Goal: Answer question/provide support

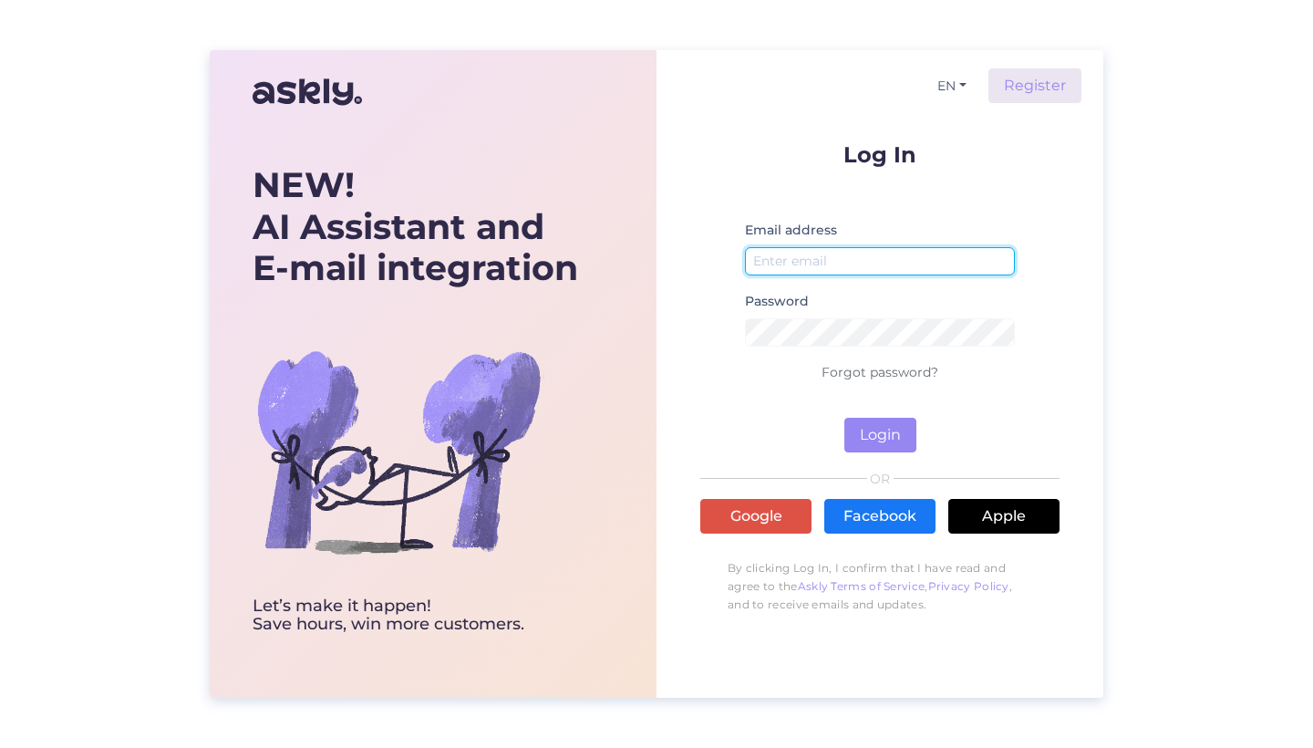
type input "[EMAIL_ADDRESS][DOMAIN_NAME]"
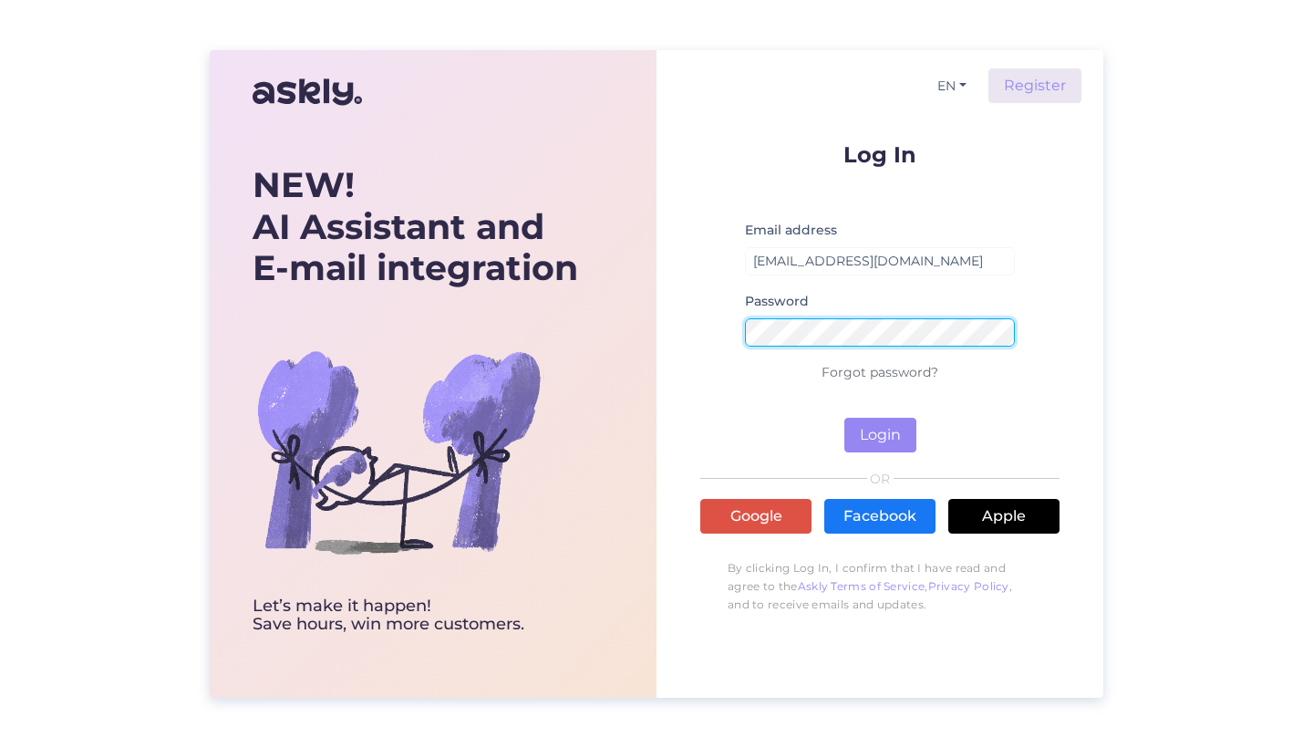
click at [880, 435] on button "Login" at bounding box center [881, 435] width 72 height 35
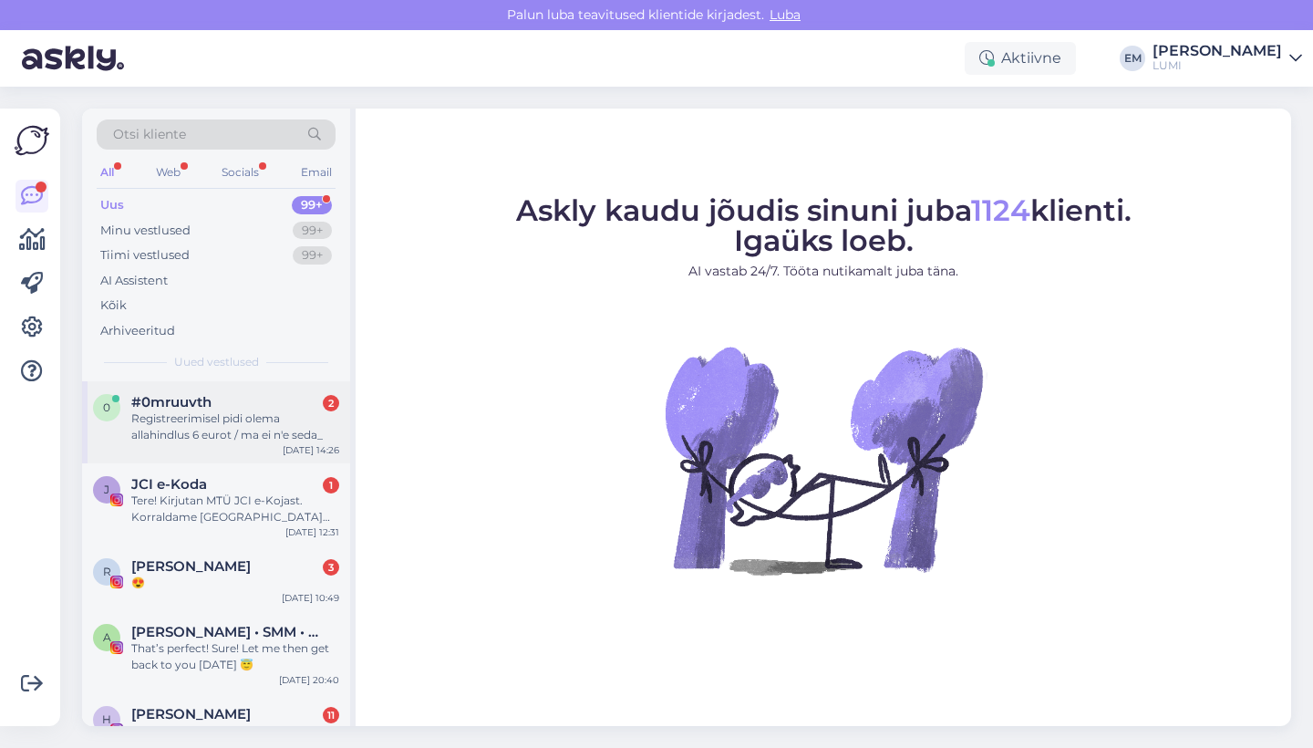
click at [216, 437] on div "Registreerimisel pidi olema allahindlus 6 eurot / ma ei n'e seda_" at bounding box center [235, 426] width 208 height 33
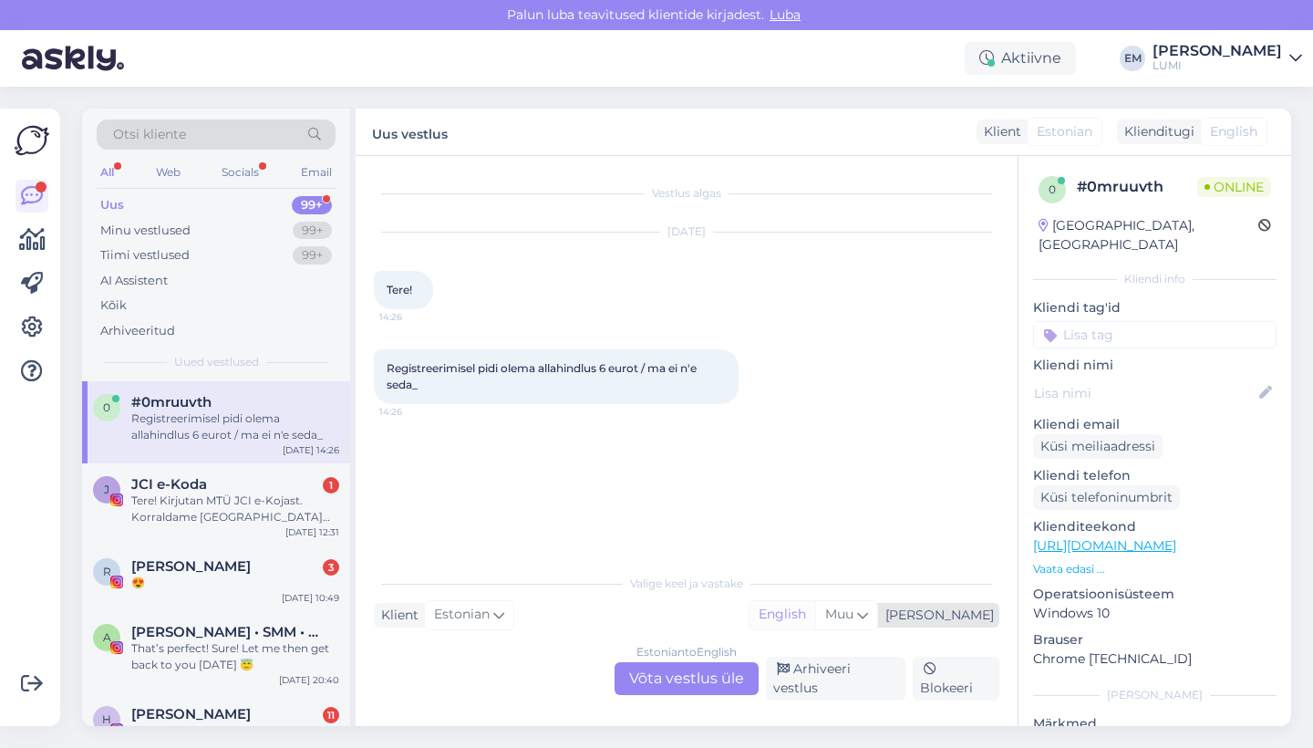
click at [815, 628] on div "English" at bounding box center [783, 614] width 66 height 27
click at [877, 625] on div "Muu" at bounding box center [846, 614] width 62 height 27
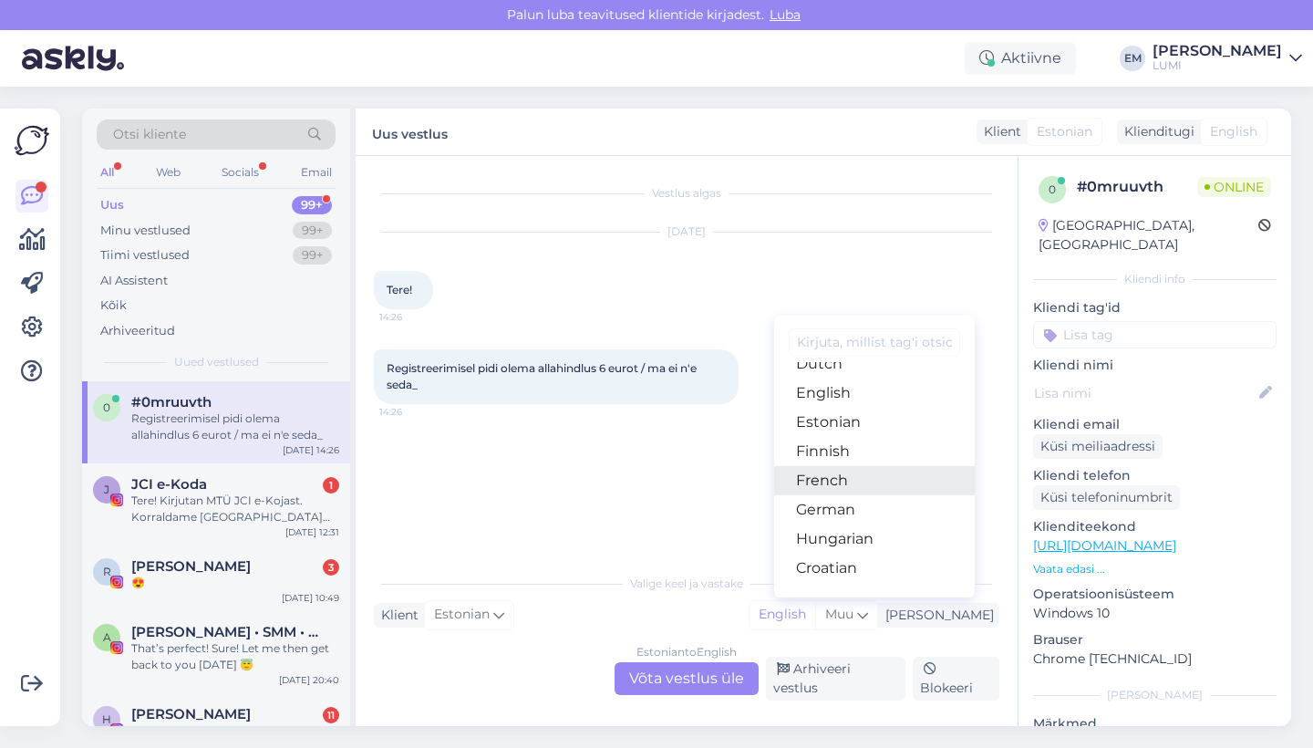
scroll to position [196, 0]
click at [903, 431] on link "Estonian" at bounding box center [874, 421] width 201 height 29
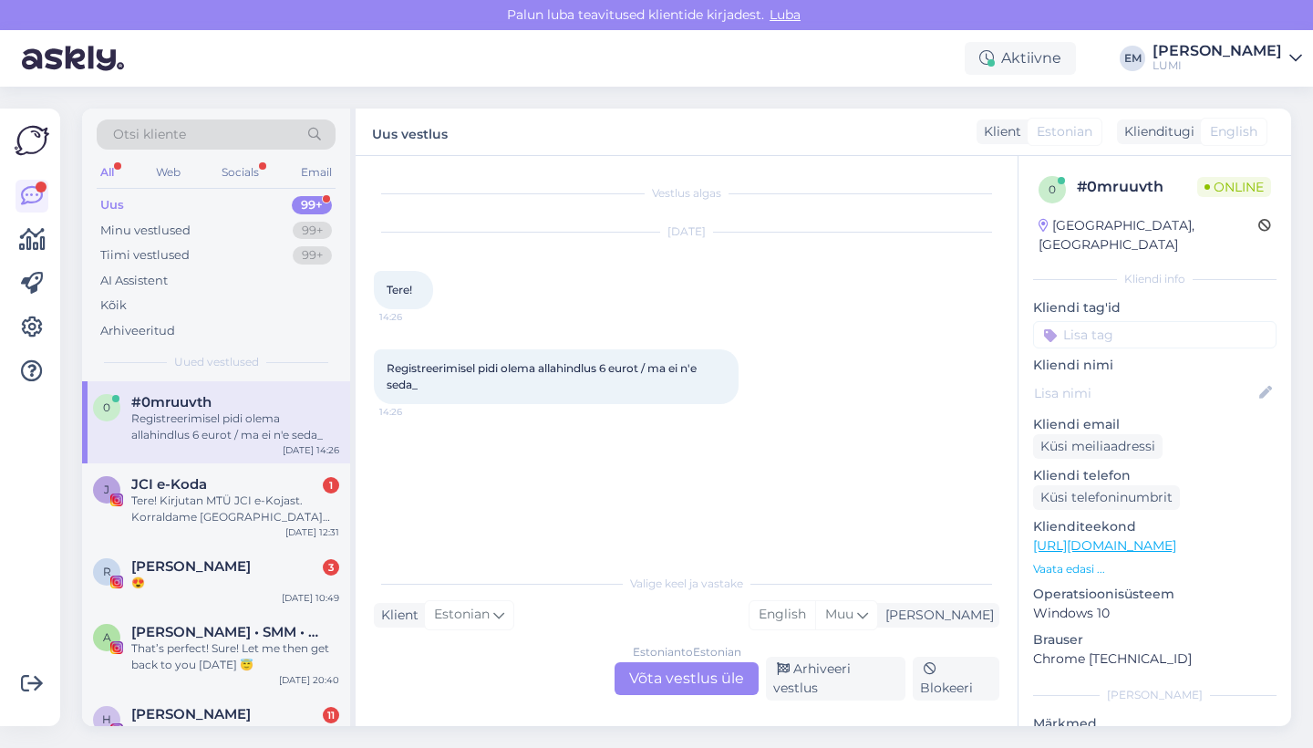
click at [689, 688] on div "Estonian to Estonian Võta vestlus üle" at bounding box center [687, 678] width 144 height 33
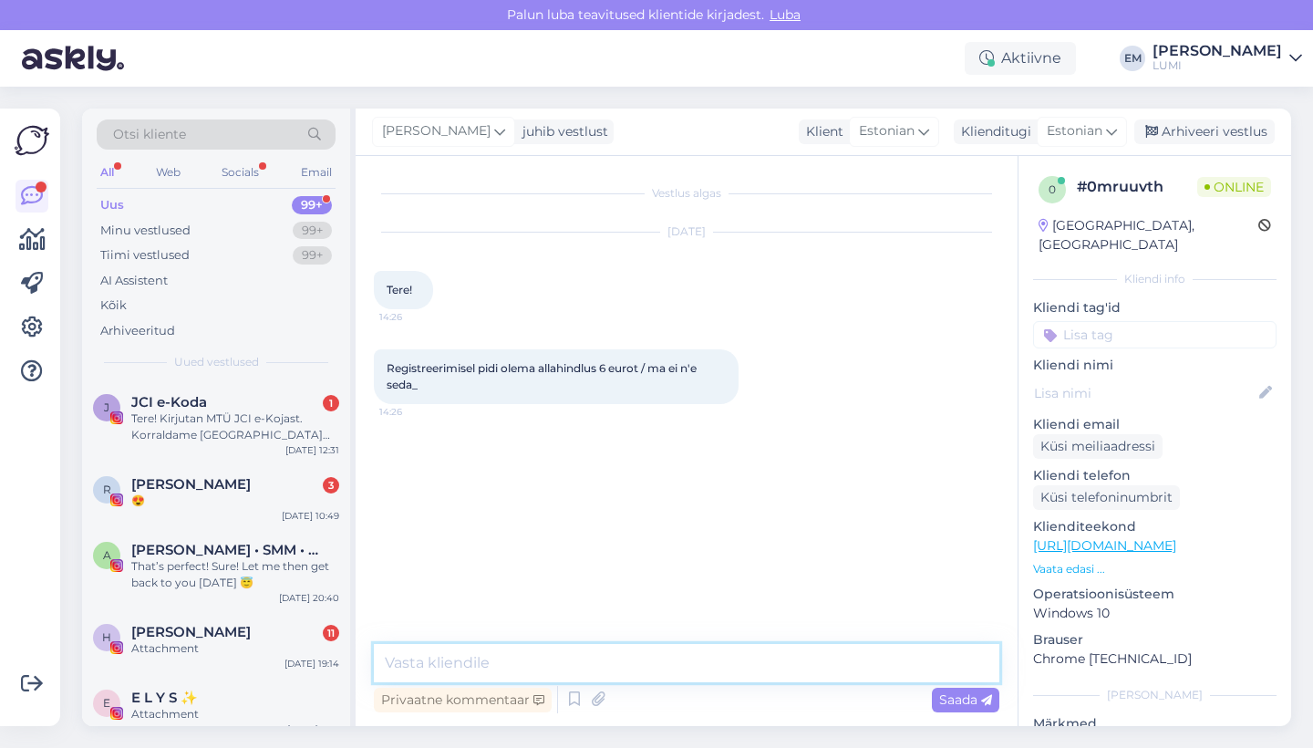
click at [653, 678] on textarea at bounding box center [687, 663] width 626 height 38
click at [783, 656] on textarea "Tere! Palun saatke oma "[PERSON_NAME]" vaatest pilt - [PERSON_NAME] paremini ai…" at bounding box center [687, 663] width 626 height 38
type textarea "Tere! Palun saatke oma "[PERSON_NAME]" vaatest pilt - [PERSON_NAME] Teid paremi…"
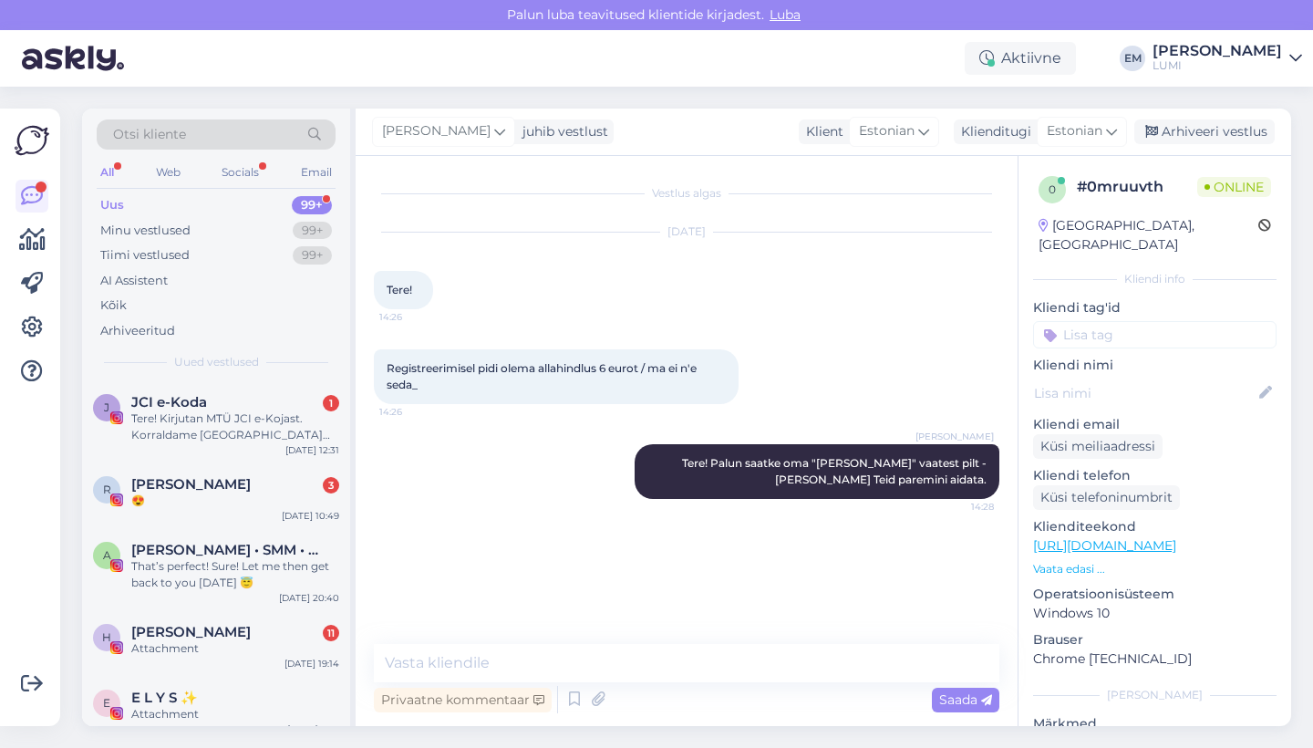
click at [296, 215] on div "Uus 99+" at bounding box center [216, 205] width 239 height 26
click at [304, 262] on div "99+" at bounding box center [312, 255] width 39 height 18
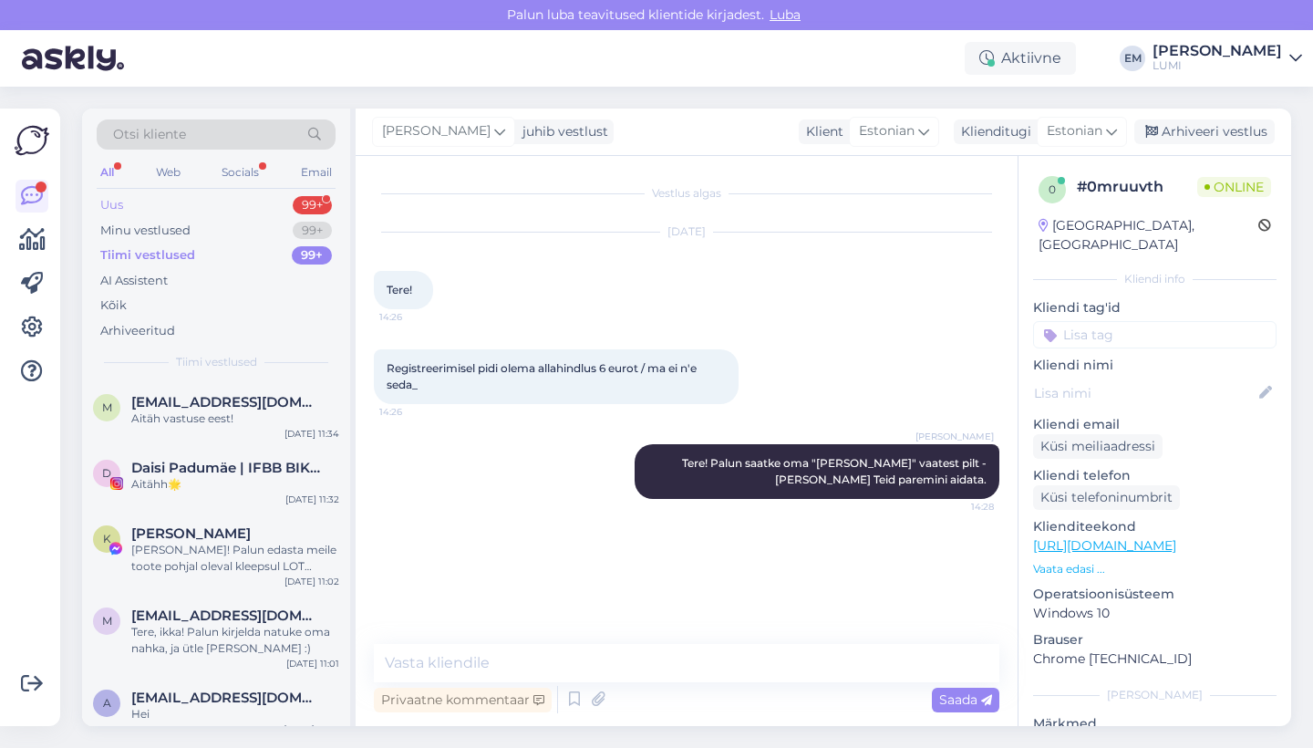
click at [272, 214] on div "Uus 99+" at bounding box center [216, 205] width 239 height 26
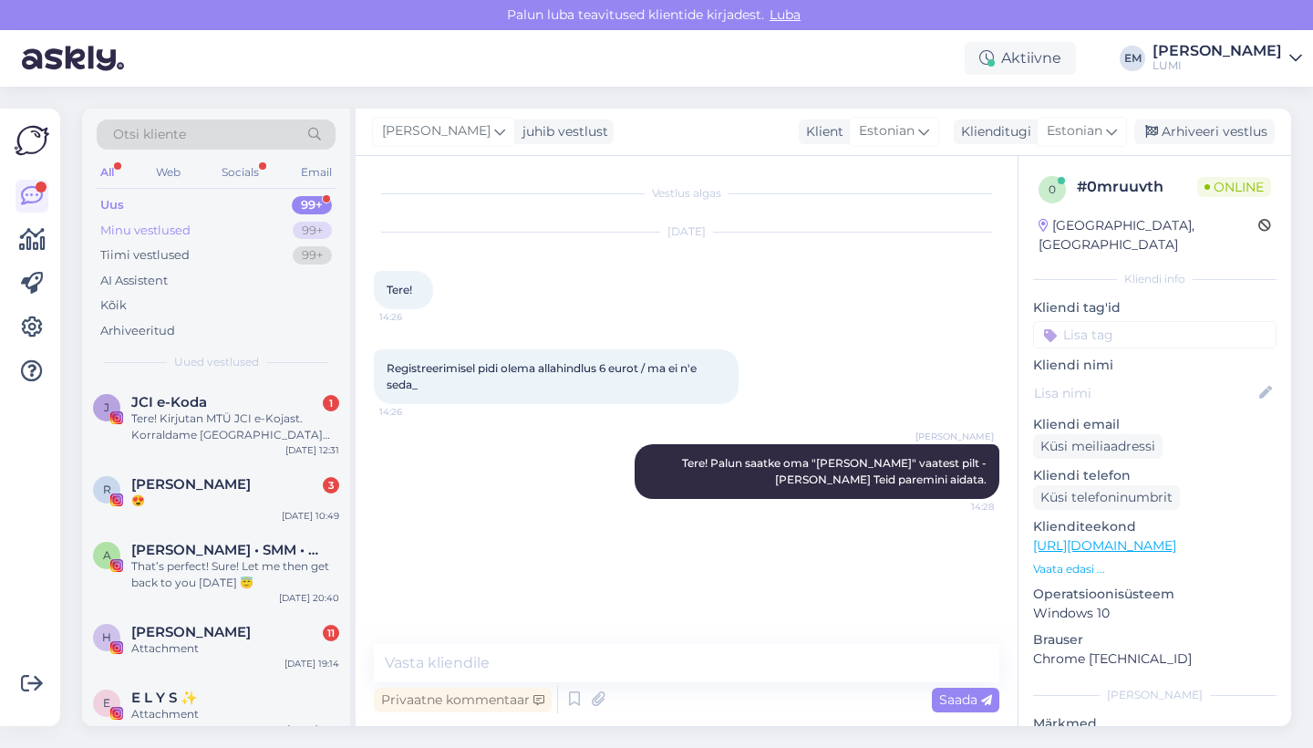
click at [269, 227] on div "Minu vestlused 99+" at bounding box center [216, 231] width 239 height 26
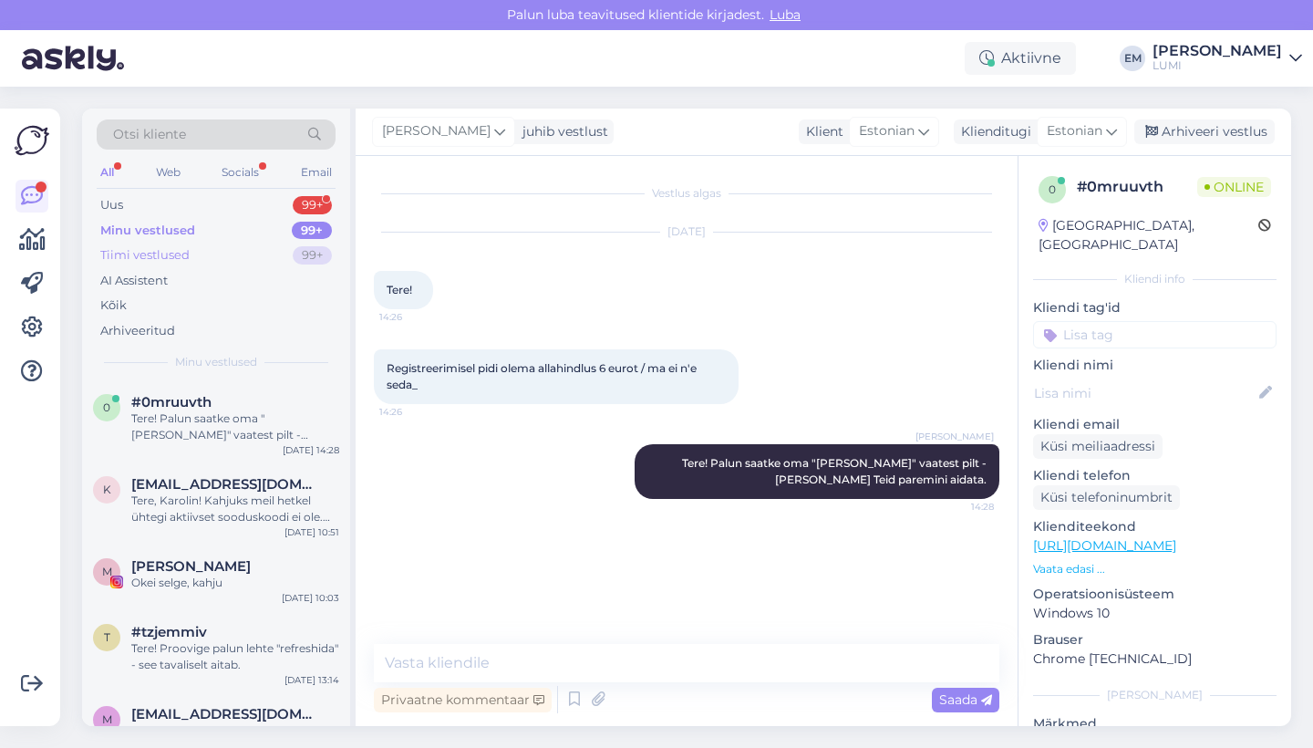
click at [272, 252] on div "Tiimi vestlused 99+" at bounding box center [216, 256] width 239 height 26
